Goal: Task Accomplishment & Management: Use online tool/utility

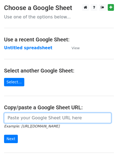
click at [20, 118] on input "url" at bounding box center [58, 118] width 108 height 10
type input "[URL][DOMAIN_NAME]"
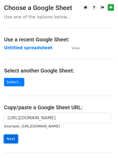
click at [10, 140] on input "Next" at bounding box center [11, 139] width 14 height 8
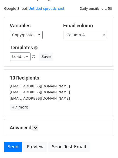
scroll to position [13, 0]
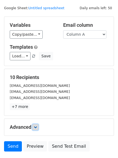
click at [36, 127] on icon at bounding box center [35, 127] width 3 height 3
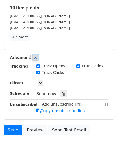
scroll to position [84, 0]
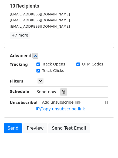
click at [62, 91] on icon at bounding box center [64, 92] width 4 height 4
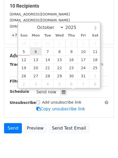
type input "2025-10-06 12:00"
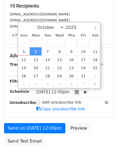
scroll to position [0, 0]
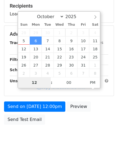
type input "4"
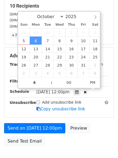
type input "2025-10-06 16:00"
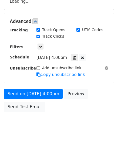
scroll to position [97, 0]
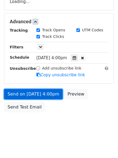
click at [33, 93] on link "Send on Oct 6 at 4:00pm" at bounding box center [33, 94] width 59 height 10
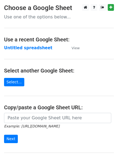
click at [4, 104] on main "Choose a Google Sheet Use one of the options below... Use a recent Google Sheet…" at bounding box center [59, 88] width 118 height 168
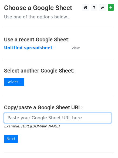
click at [42, 119] on input "url" at bounding box center [58, 118] width 108 height 10
click at [39, 120] on input "url" at bounding box center [58, 118] width 108 height 10
type input "[URL][DOMAIN_NAME]"
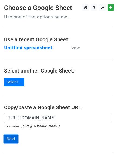
click at [11, 139] on input "Next" at bounding box center [11, 139] width 14 height 8
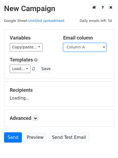
click at [103, 46] on select "Column A Column B Column C Column D" at bounding box center [84, 47] width 43 height 8
